Goal: Information Seeking & Learning: Learn about a topic

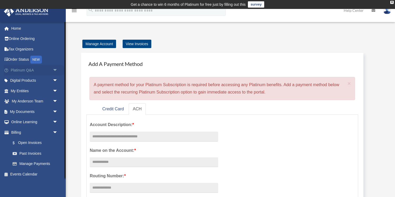
click at [53, 70] on span "arrow_drop_down" at bounding box center [58, 70] width 11 height 11
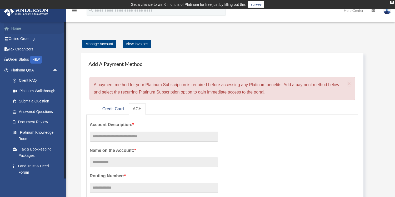
click at [21, 29] on link "Home" at bounding box center [35, 28] width 62 height 11
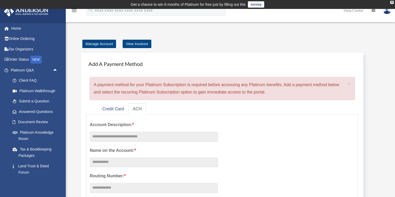
click at [74, 13] on icon "menu" at bounding box center [74, 10] width 6 height 6
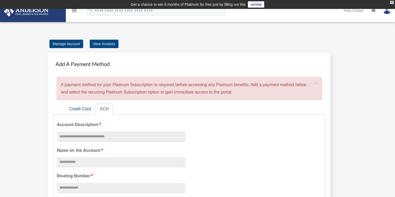
click at [74, 13] on icon "menu" at bounding box center [74, 10] width 6 height 6
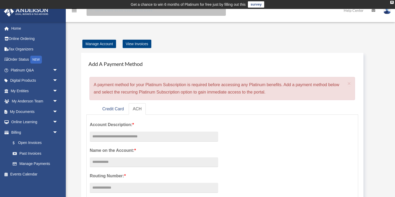
click at [106, 12] on input "search" at bounding box center [156, 10] width 139 height 11
type input "**********"
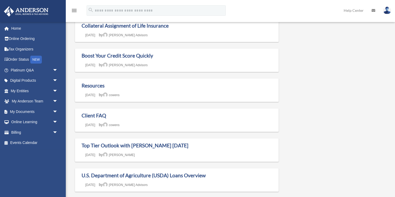
scroll to position [108, 0]
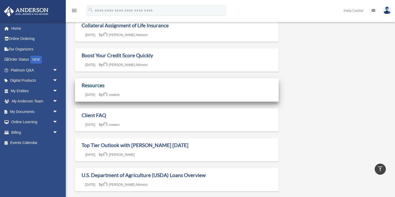
click at [97, 85] on link "Resources" at bounding box center [93, 85] width 23 height 6
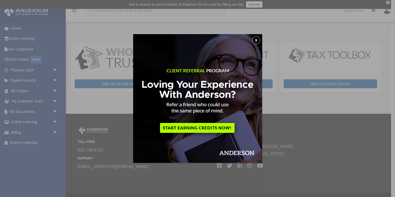
click at [256, 39] on button "x" at bounding box center [256, 40] width 8 height 8
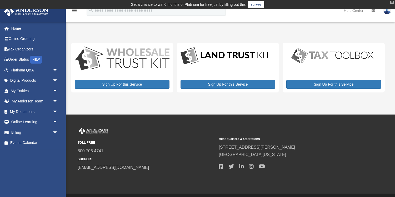
click at [392, 2] on div "X" at bounding box center [391, 2] width 3 height 3
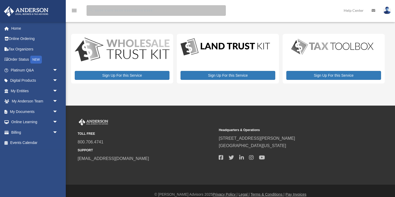
click at [149, 13] on input "search" at bounding box center [156, 10] width 139 height 11
type input "******"
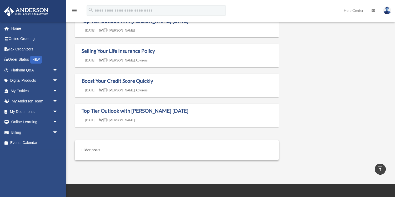
scroll to position [404, 0]
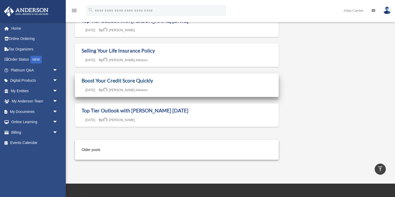
click at [138, 79] on link "Boost Your Credit Score Quickly" at bounding box center [118, 81] width 72 height 6
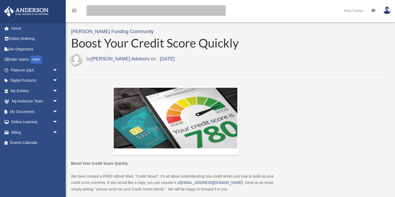
click at [116, 9] on input "search" at bounding box center [156, 10] width 139 height 11
type input "*********"
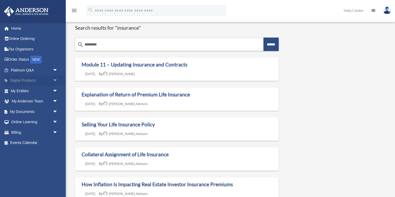
click at [33, 82] on link "Digital Products arrow_drop_down" at bounding box center [35, 80] width 62 height 11
click at [34, 124] on link "Online Learning arrow_drop_down" at bounding box center [35, 122] width 62 height 11
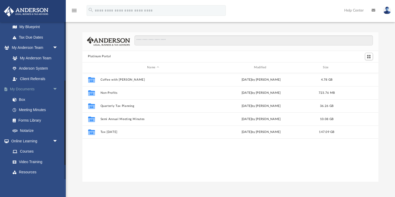
scroll to position [136, 0]
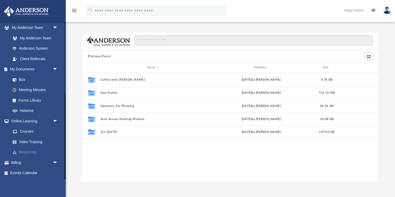
click at [38, 153] on link "Resources" at bounding box center [36, 152] width 58 height 11
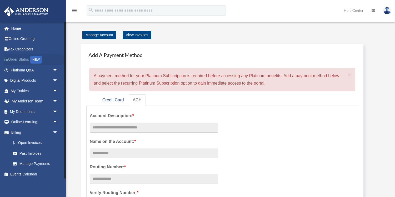
click at [26, 62] on link "Order Status NEW" at bounding box center [35, 59] width 62 height 11
click at [42, 98] on link "My Anderson Team arrow_drop_down" at bounding box center [35, 101] width 62 height 11
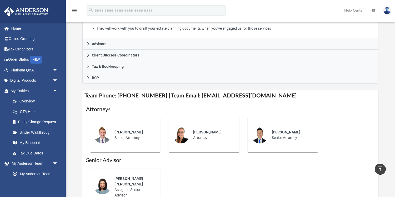
scroll to position [138, 0]
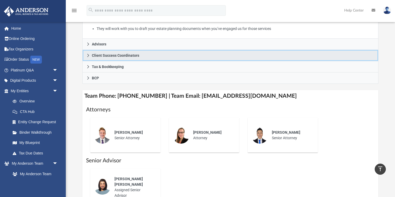
click at [88, 56] on icon at bounding box center [88, 56] width 4 height 4
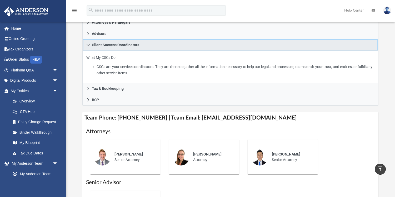
scroll to position [81, 0]
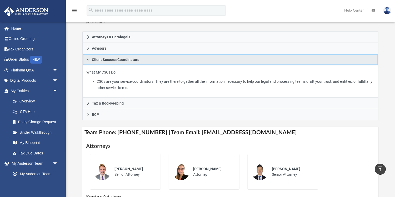
click at [89, 60] on icon at bounding box center [88, 60] width 4 height 4
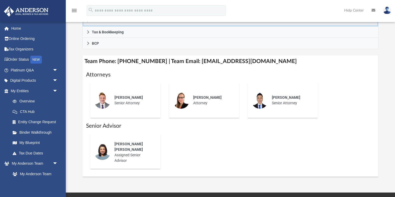
scroll to position [122, 0]
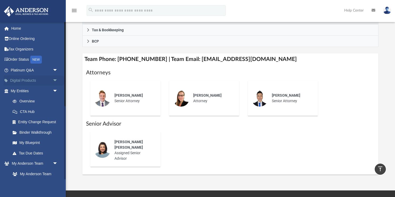
click at [53, 79] on span "arrow_drop_down" at bounding box center [58, 80] width 11 height 11
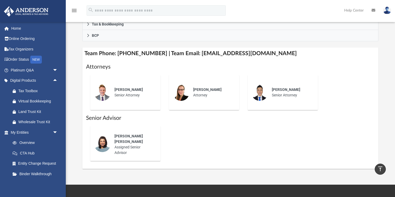
scroll to position [0, 0]
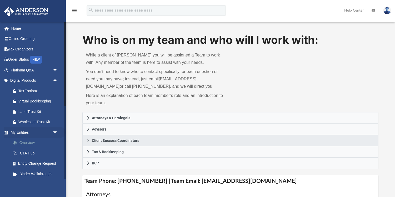
click at [45, 141] on link "Overview" at bounding box center [36, 143] width 58 height 11
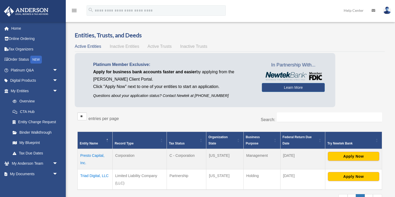
scroll to position [1, 0]
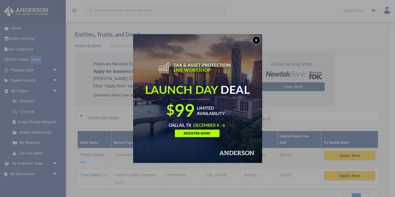
click at [256, 38] on button "x" at bounding box center [256, 40] width 8 height 8
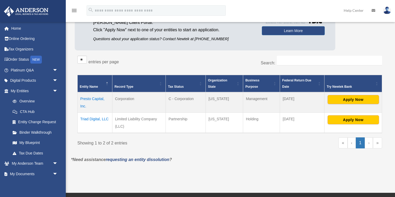
scroll to position [0, 0]
